Goal: Find specific page/section: Find specific page/section

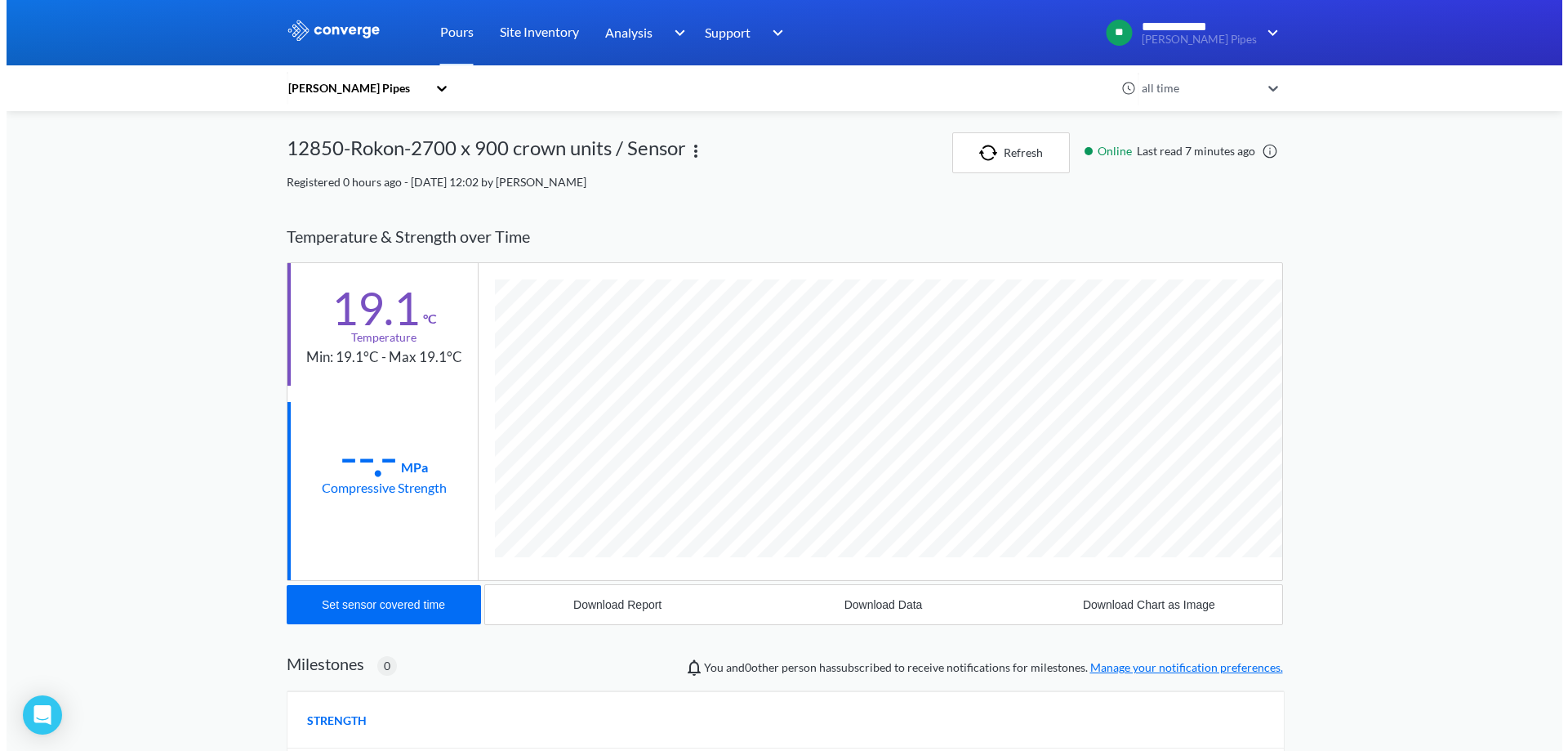
scroll to position [870, 997]
click at [325, 30] on img at bounding box center [327, 30] width 95 height 21
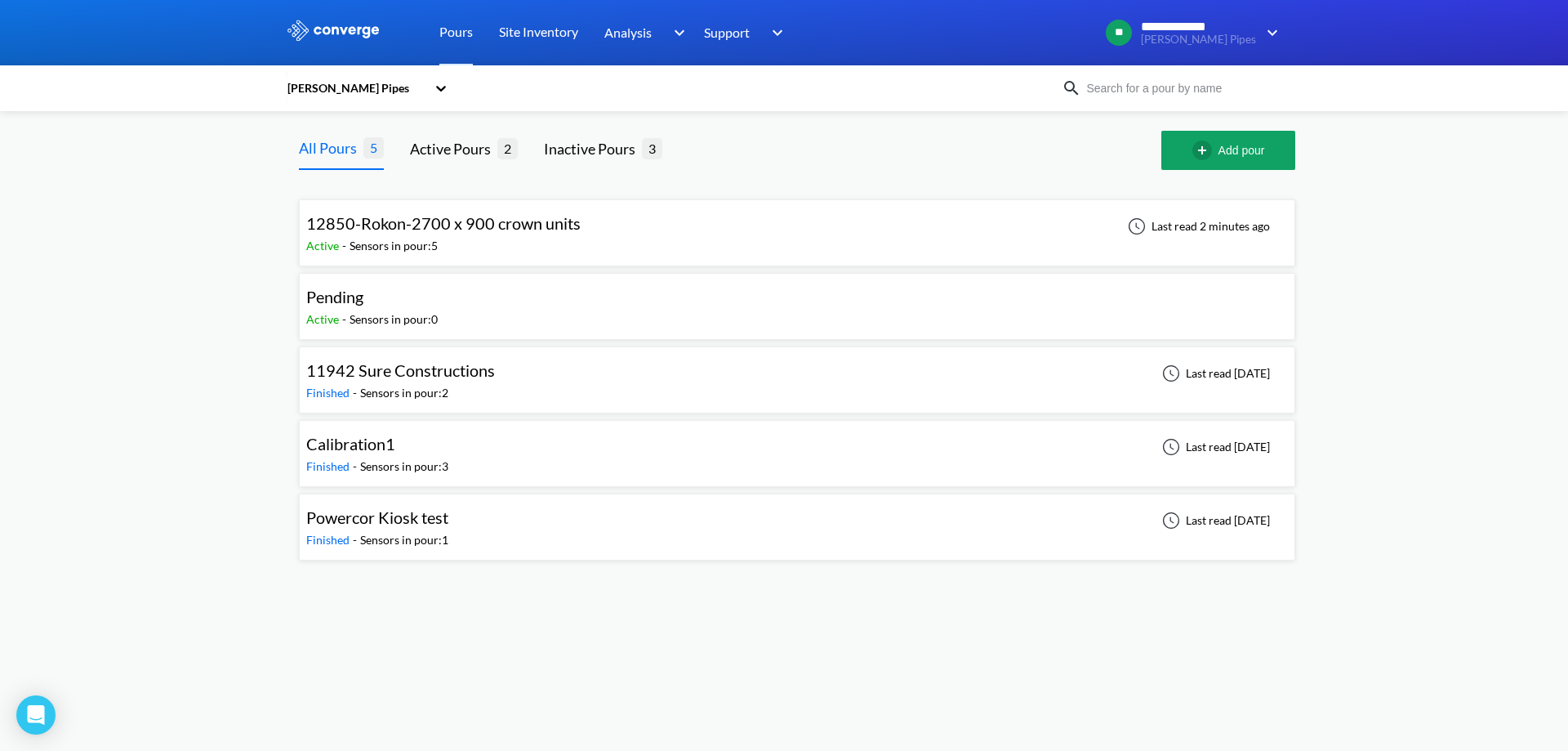
click at [544, 231] on span "12850-Rokon-2700 x 900 crown units" at bounding box center [444, 223] width 275 height 20
